Goal: Information Seeking & Learning: Learn about a topic

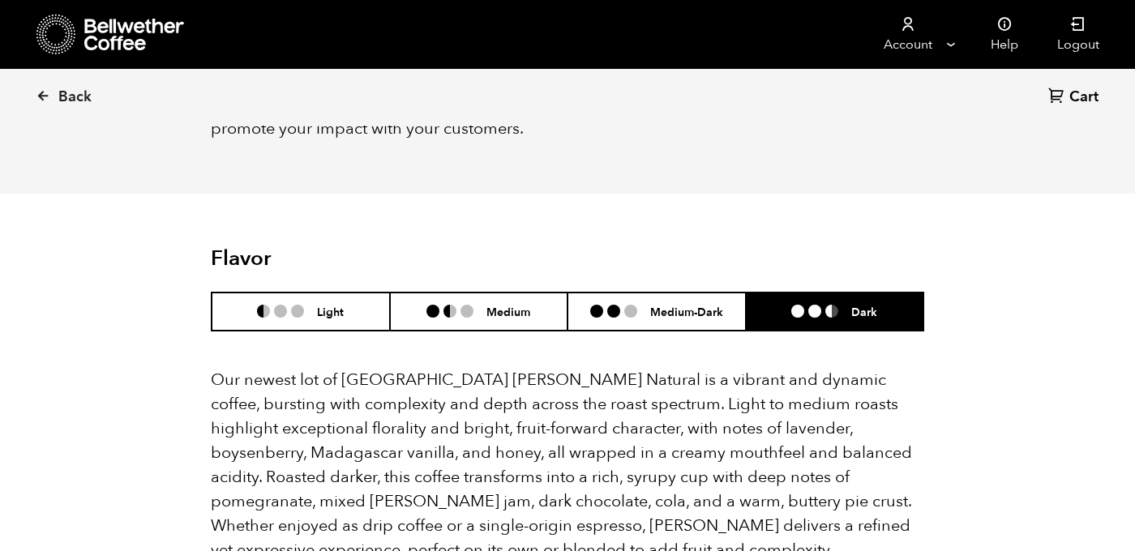
scroll to position [1350, 0]
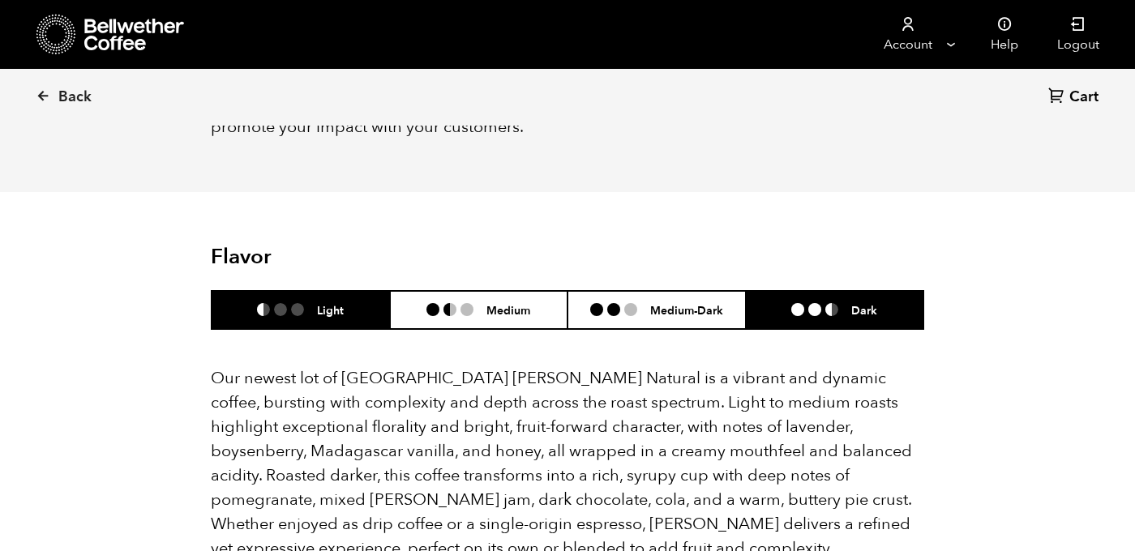
click at [337, 294] on li "Light" at bounding box center [301, 310] width 178 height 38
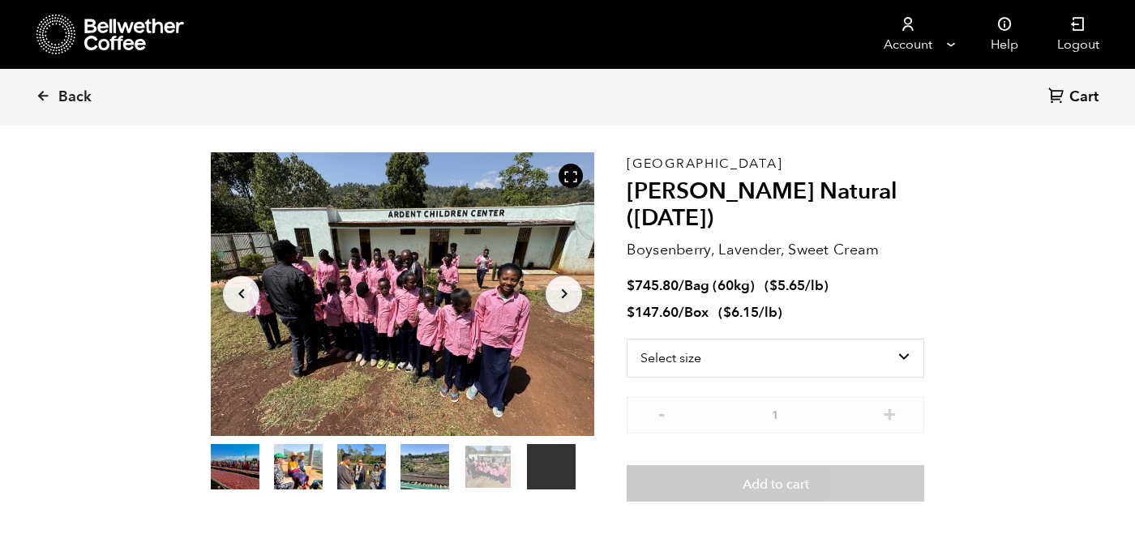
scroll to position [49, 0]
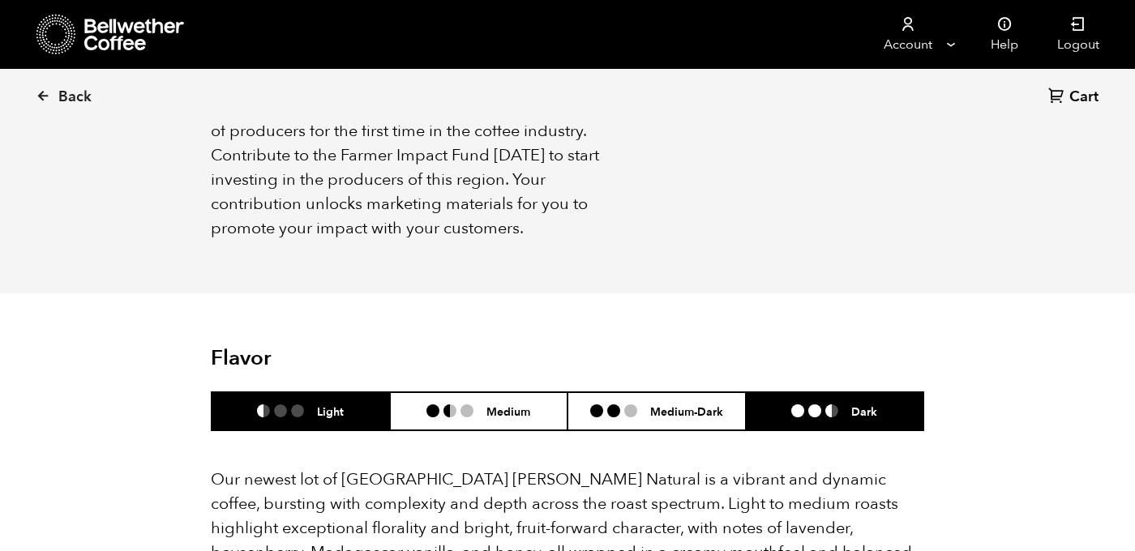
click at [825, 405] on li at bounding box center [831, 411] width 13 height 13
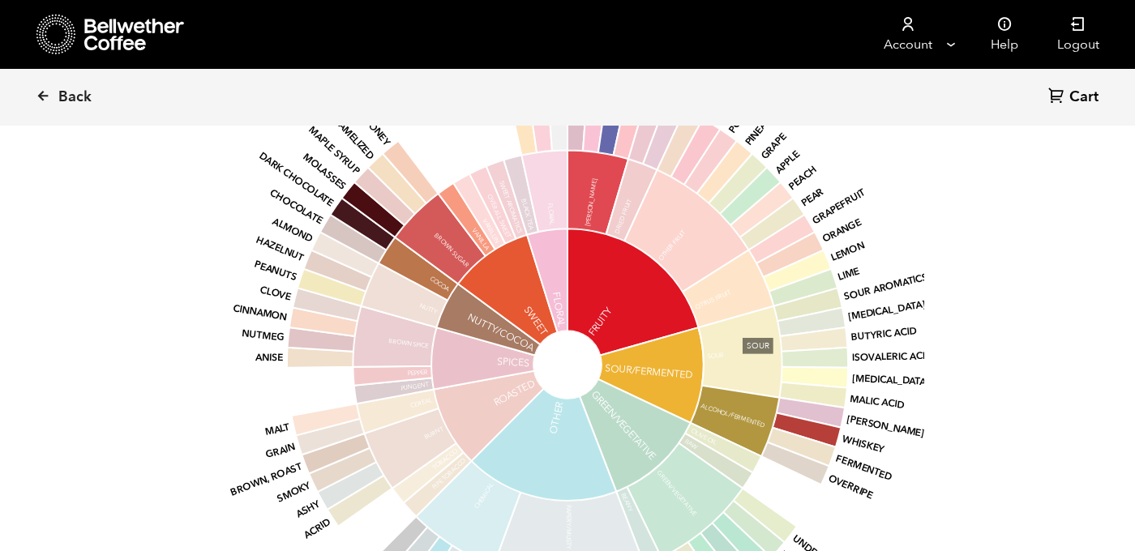
scroll to position [80382, 80393]
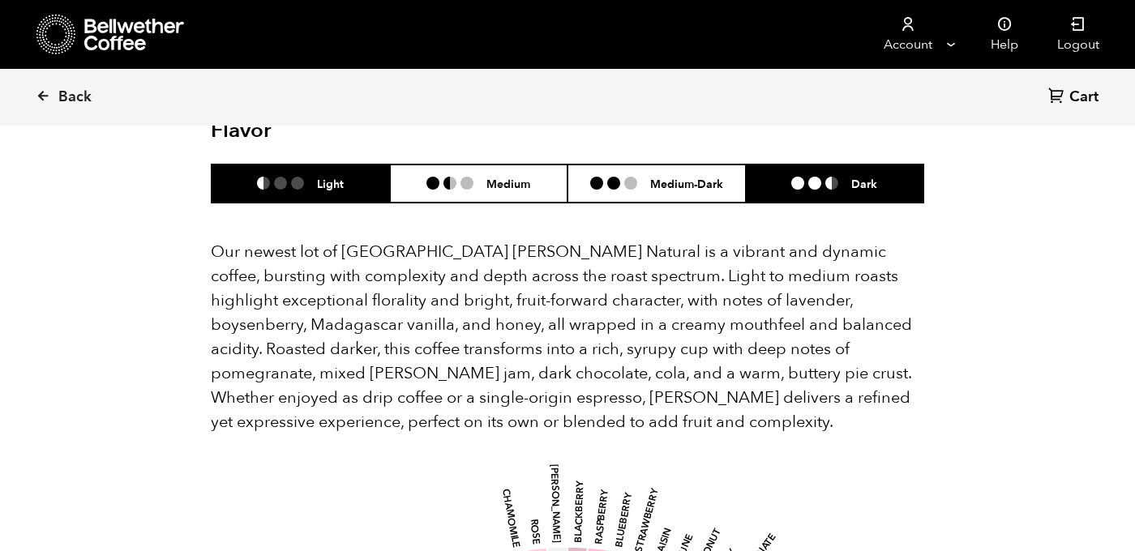
click at [341, 169] on li "Light" at bounding box center [301, 184] width 178 height 38
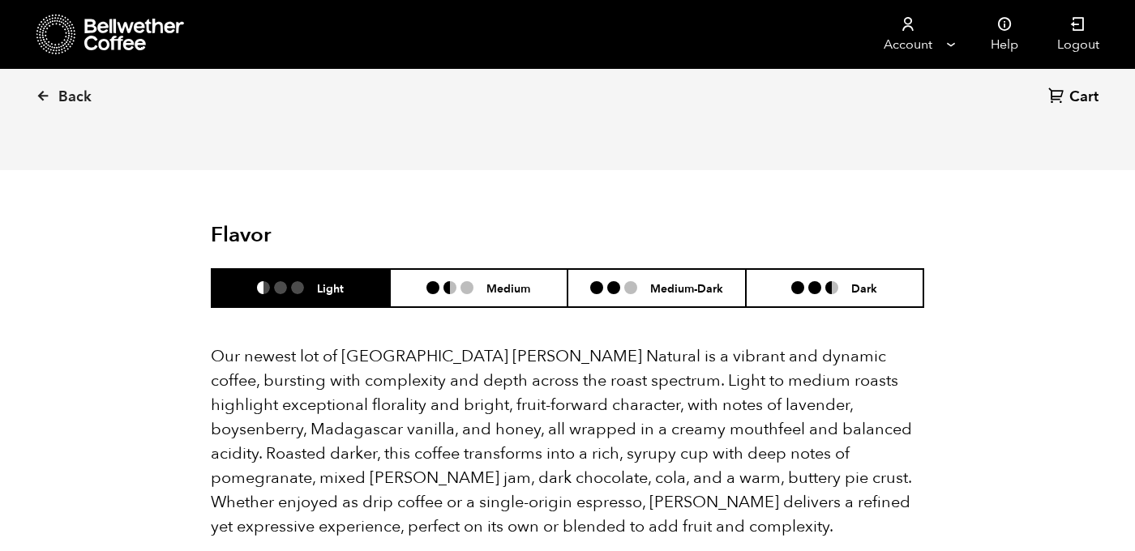
scroll to position [1383, 0]
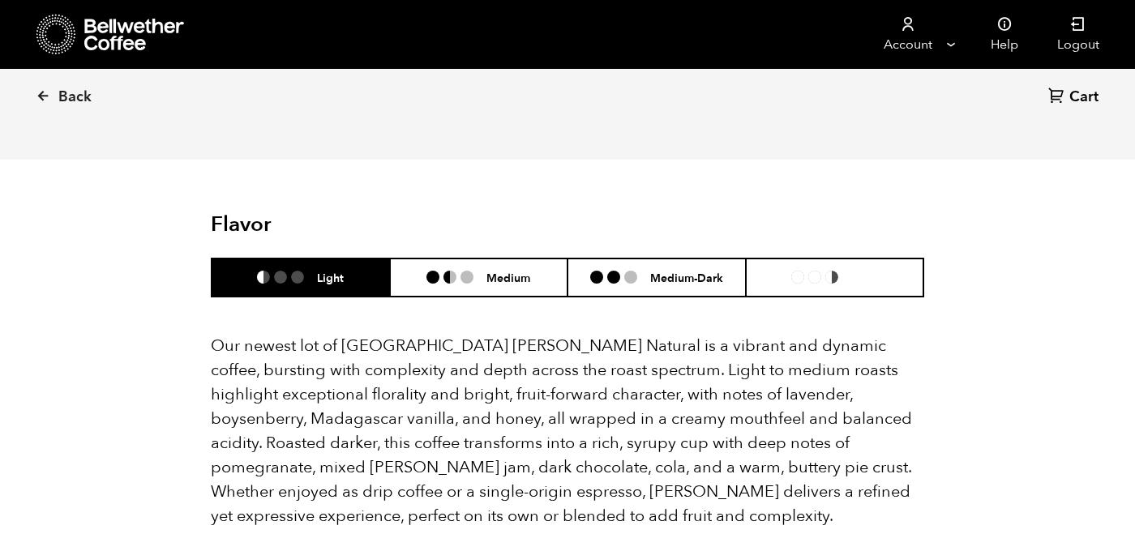
click at [787, 265] on li "Dark" at bounding box center [835, 278] width 178 height 38
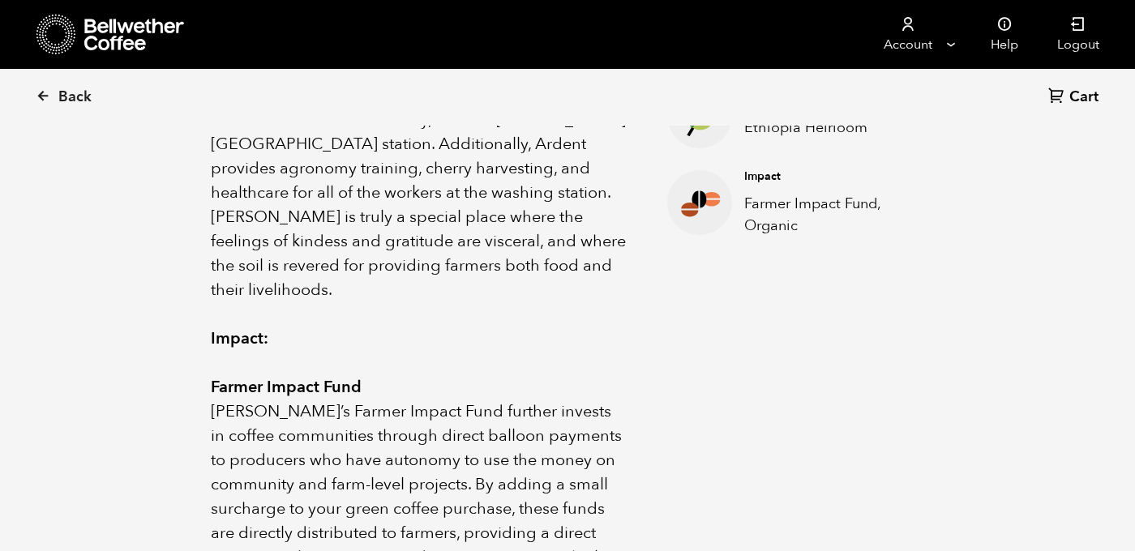
scroll to position [1113, 0]
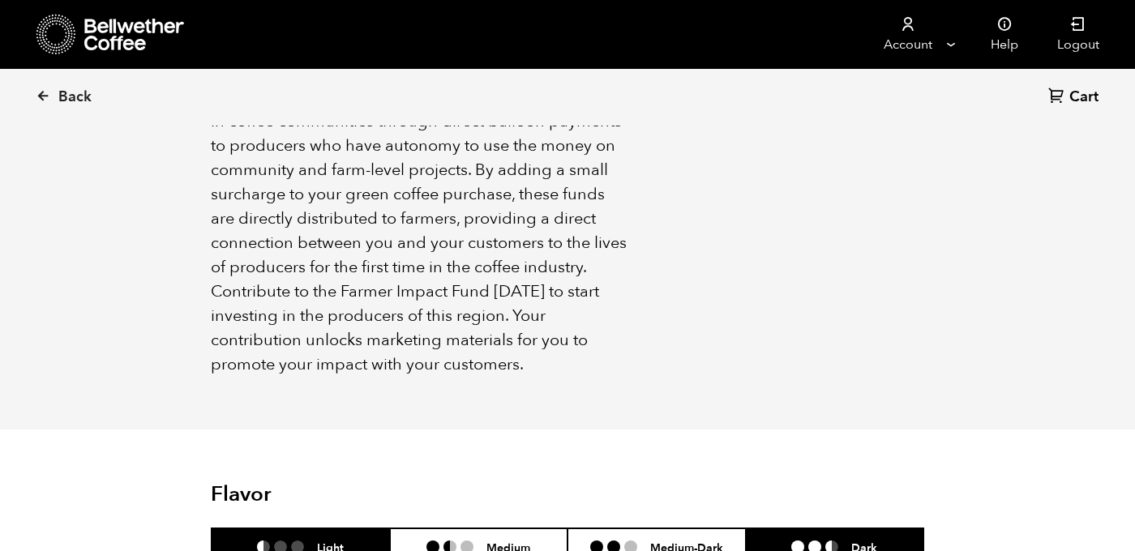
click at [352, 529] on li "Light" at bounding box center [301, 548] width 178 height 38
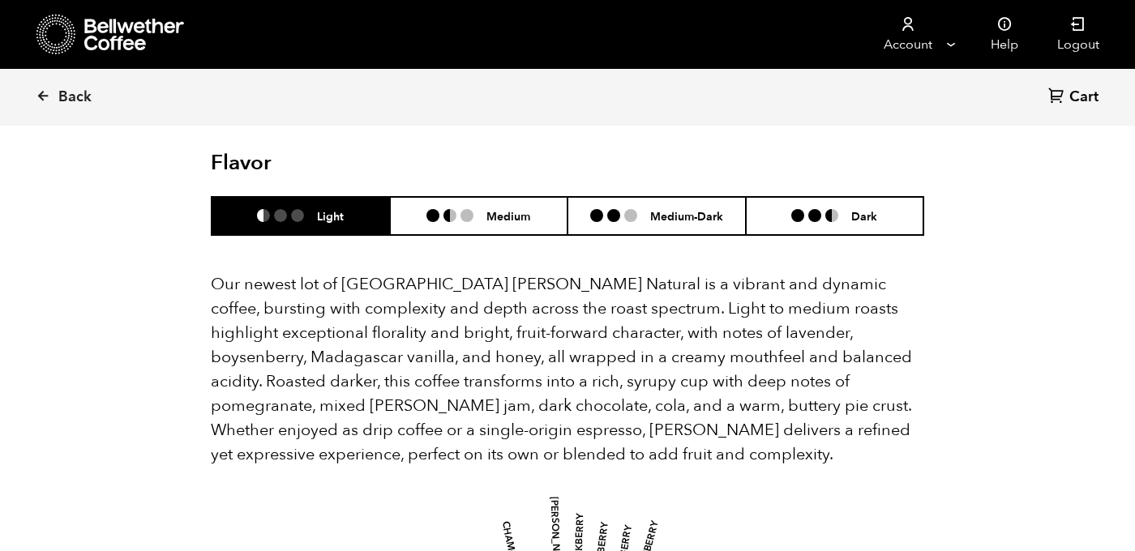
scroll to position [1461, 0]
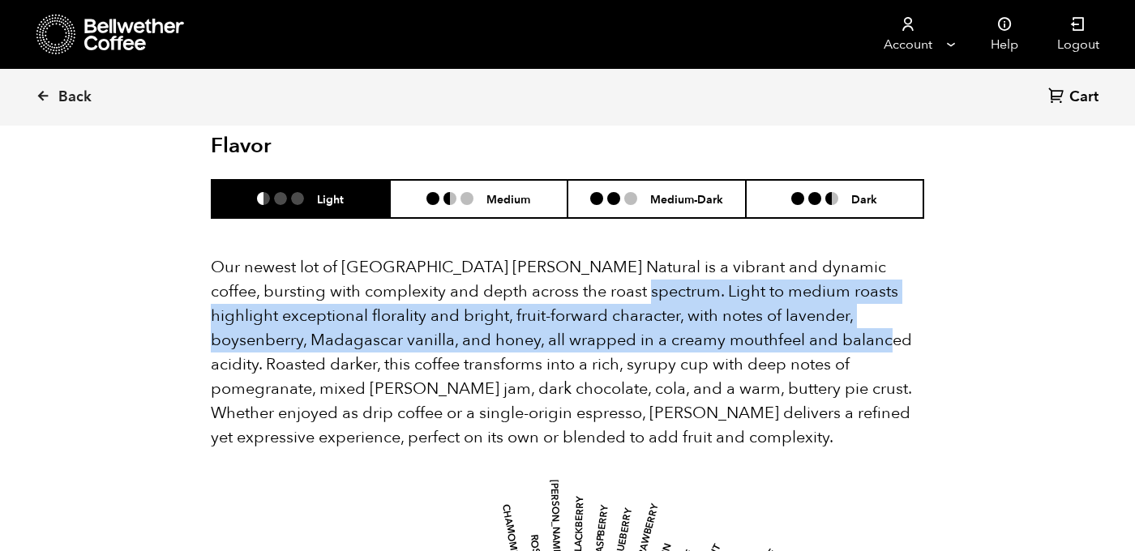
drag, startPoint x: 762, startPoint y: 319, endPoint x: 577, endPoint y: 255, distance: 196.2
click at [577, 255] on p "Our newest lot of [GEOGRAPHIC_DATA] [PERSON_NAME] Natural is a vibrant and dyna…" at bounding box center [568, 352] width 714 height 195
click at [757, 272] on p "Our newest lot of [GEOGRAPHIC_DATA] [PERSON_NAME] Natural is a vibrant and dyna…" at bounding box center [568, 352] width 714 height 195
drag, startPoint x: 820, startPoint y: 268, endPoint x: 763, endPoint y: 319, distance: 76.9
click at [763, 319] on p "Our newest lot of [GEOGRAPHIC_DATA] [PERSON_NAME] Natural is a vibrant and dyna…" at bounding box center [568, 352] width 714 height 195
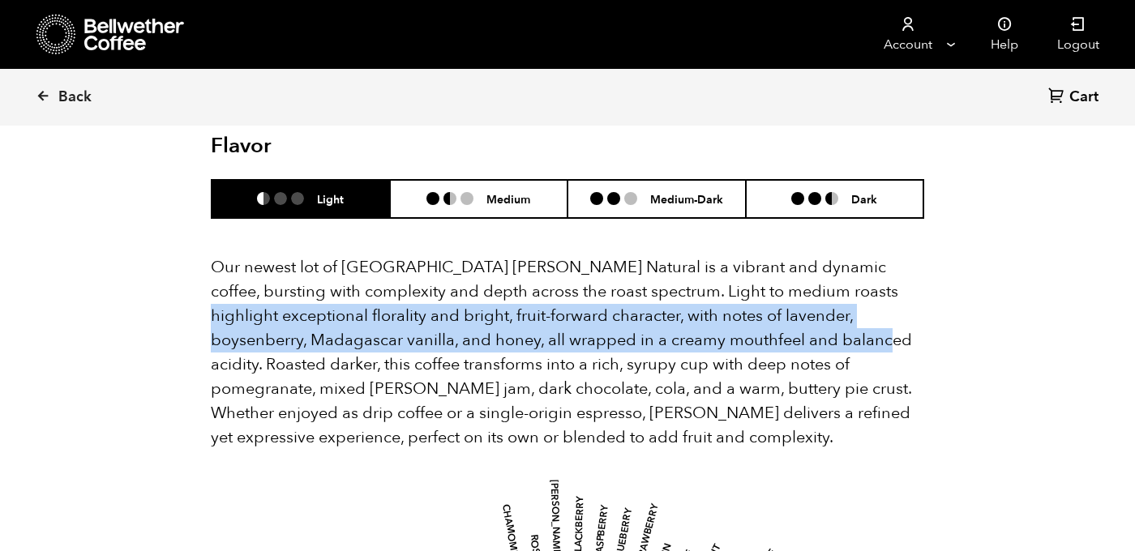
copy p "exceptional florality and bright, fruit-forward character, with notes of lavend…"
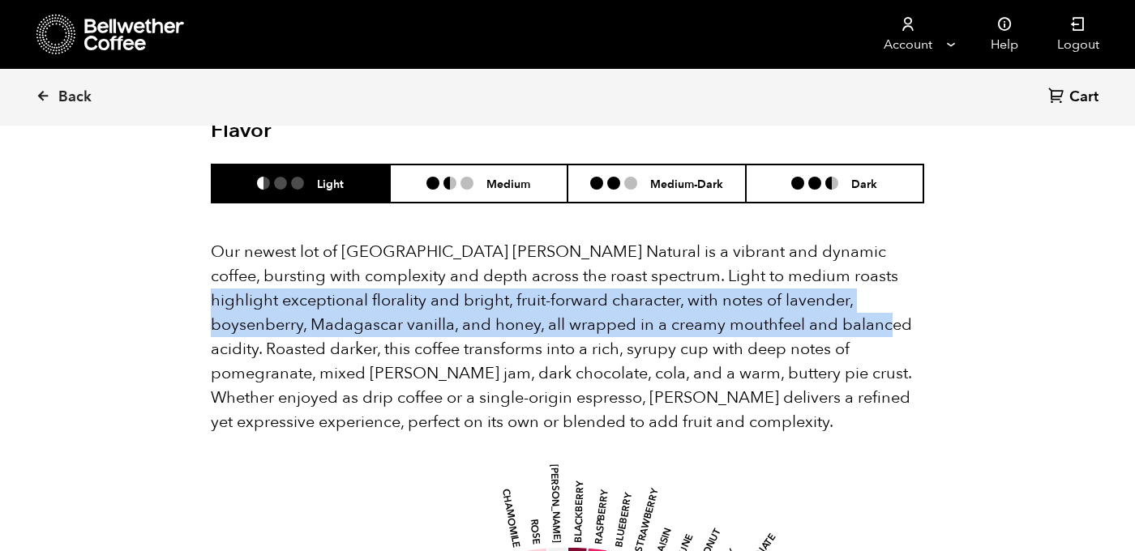
scroll to position [1481, 0]
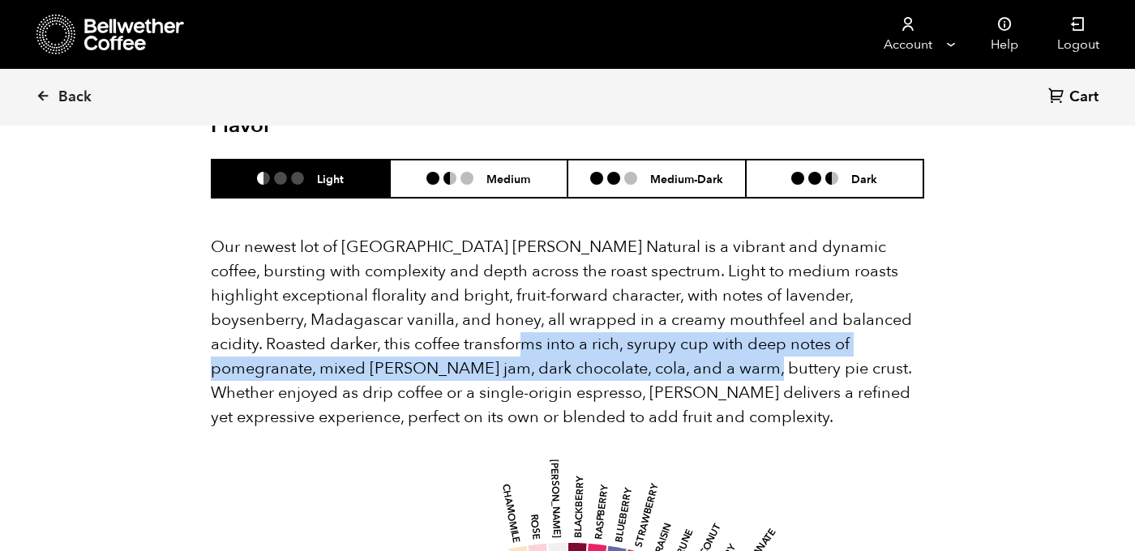
drag, startPoint x: 388, startPoint y: 319, endPoint x: 545, endPoint y: 349, distance: 159.3
click at [545, 349] on p "Our newest lot of [GEOGRAPHIC_DATA] [PERSON_NAME] Natural is a vibrant and dyna…" at bounding box center [568, 332] width 714 height 195
copy p "rich, syrupy cup with deep notes of pomegranate, mixed [PERSON_NAME] jam, dark …"
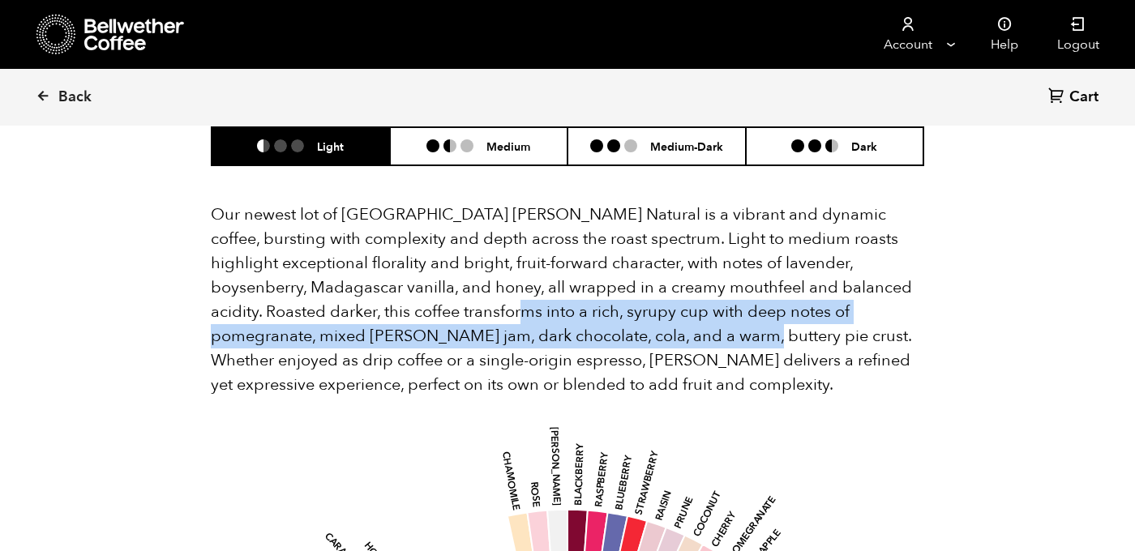
scroll to position [1515, 0]
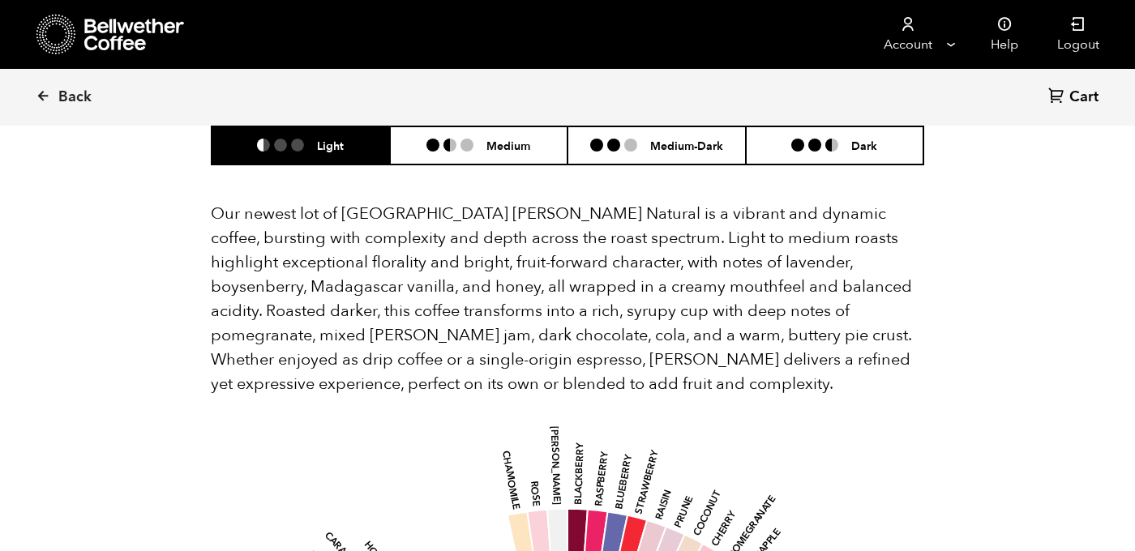
click at [871, 302] on p "Our newest lot of [GEOGRAPHIC_DATA] [PERSON_NAME] Natural is a vibrant and dyna…" at bounding box center [568, 299] width 714 height 195
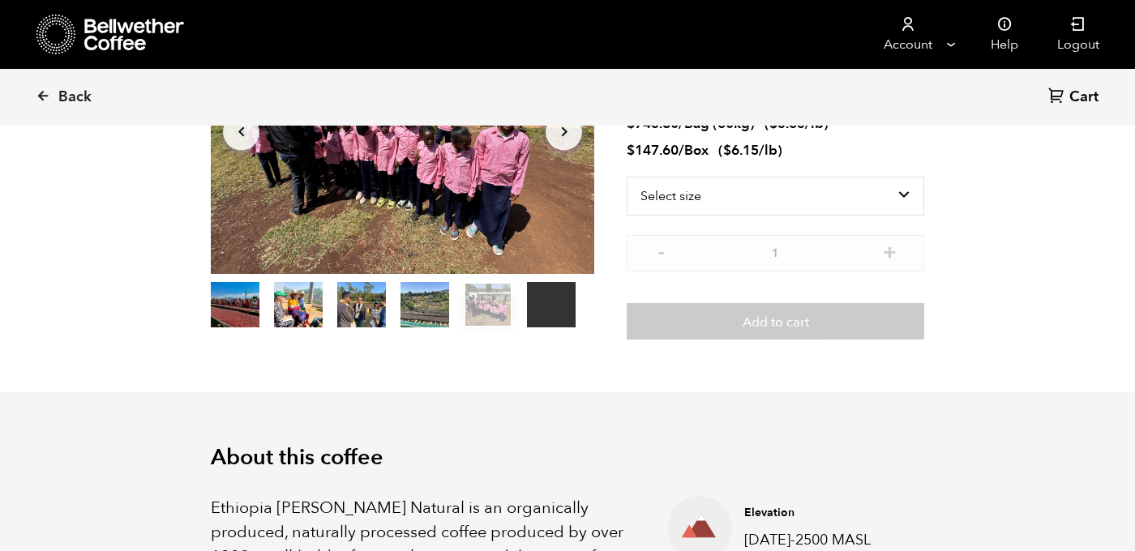
scroll to position [78, 0]
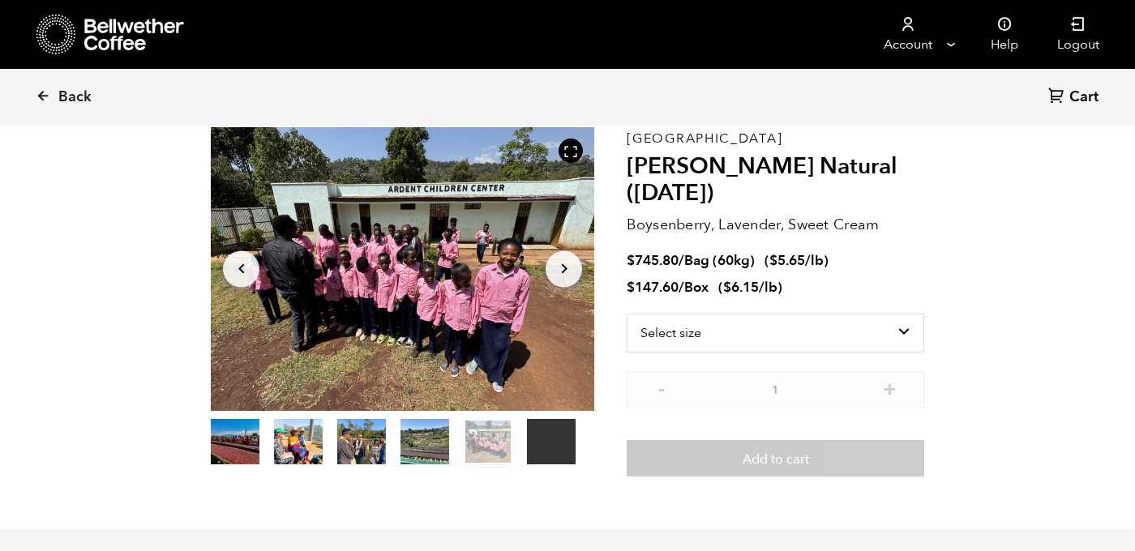
click at [838, 283] on li "$ 147.60 / Box ( $ 6.15 /lb )" at bounding box center [776, 288] width 298 height 19
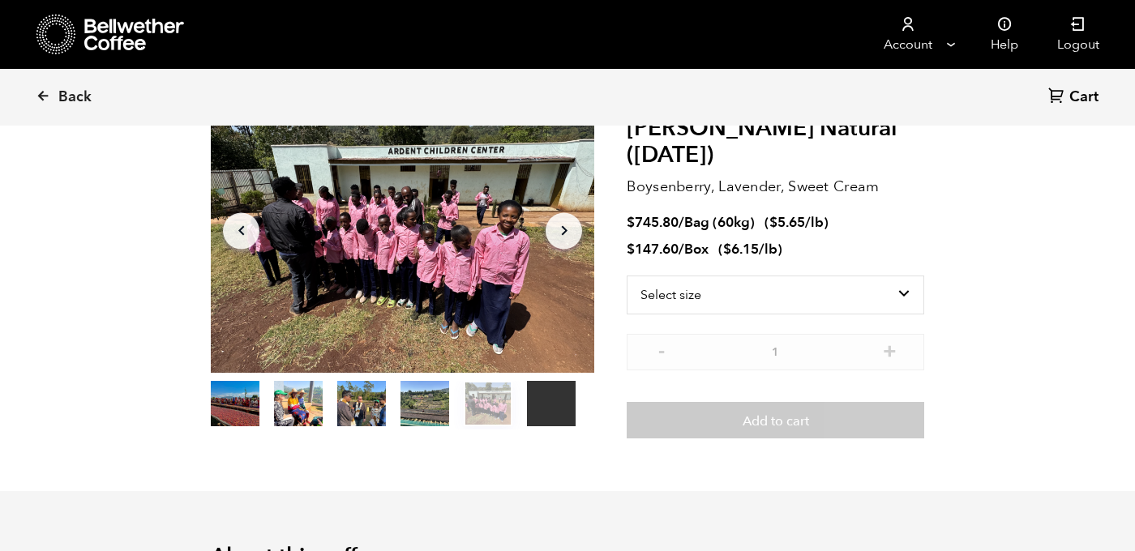
scroll to position [114, 0]
